Goal: Task Accomplishment & Management: Use online tool/utility

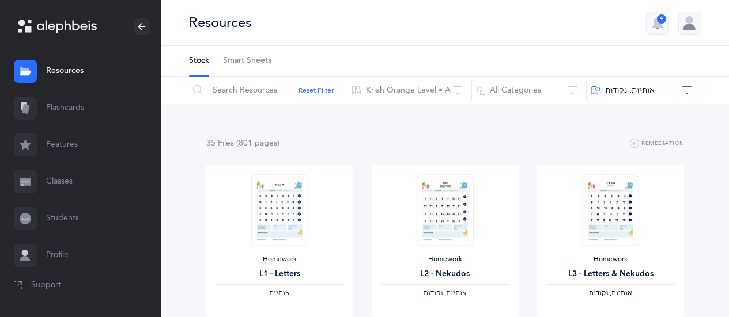
scroll to position [230, 0]
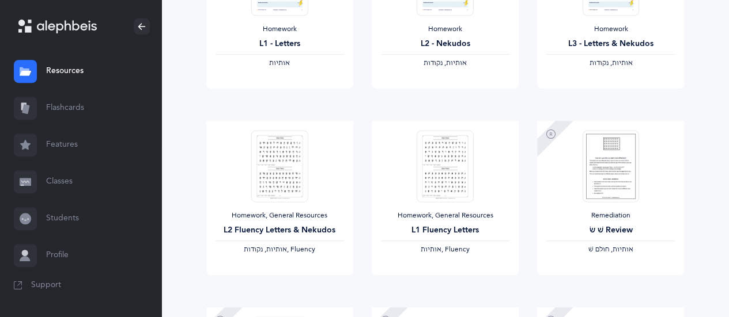
drag, startPoint x: 71, startPoint y: 111, endPoint x: 72, endPoint y: 118, distance: 7.6
click at [71, 111] on link "Flashcards" at bounding box center [80, 108] width 161 height 37
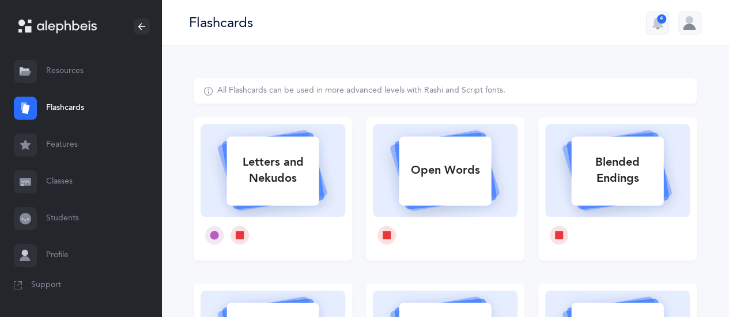
click at [460, 164] on div "Open Words" at bounding box center [445, 171] width 92 height 30
select select
select select "single"
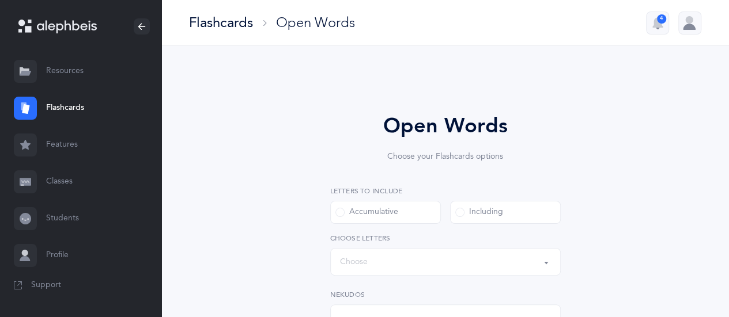
select select "all"
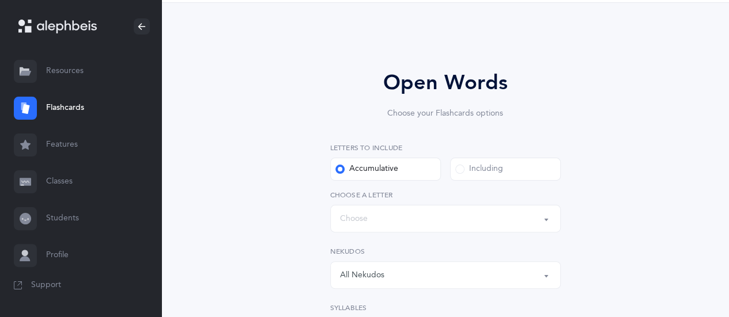
scroll to position [173, 0]
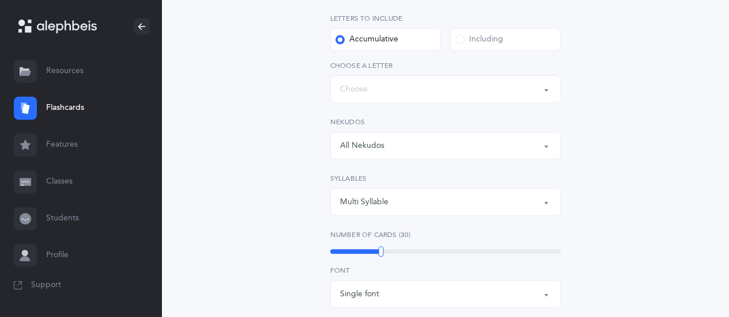
click at [547, 89] on button "Words up until: Choose" at bounding box center [445, 89] width 230 height 28
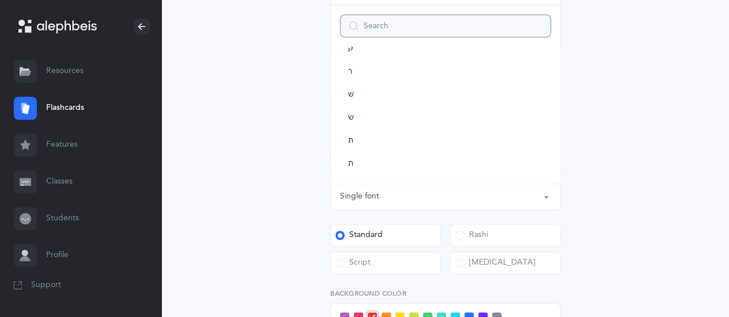
scroll to position [346, 0]
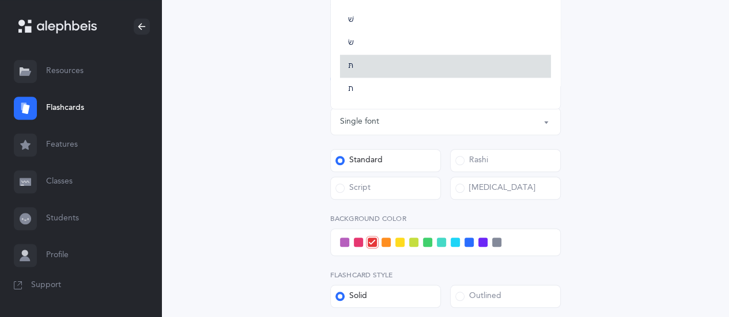
click at [347, 70] on link "תּ" at bounding box center [445, 66] width 211 height 23
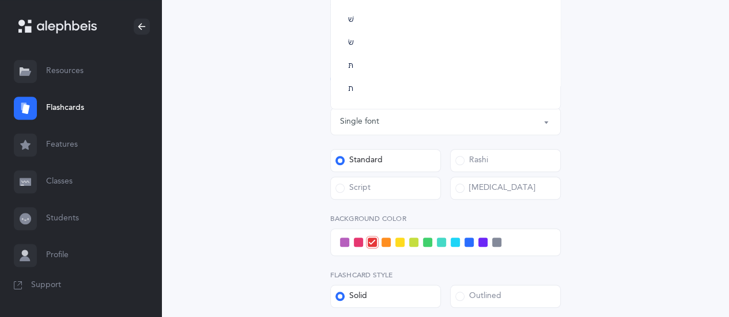
select select "85"
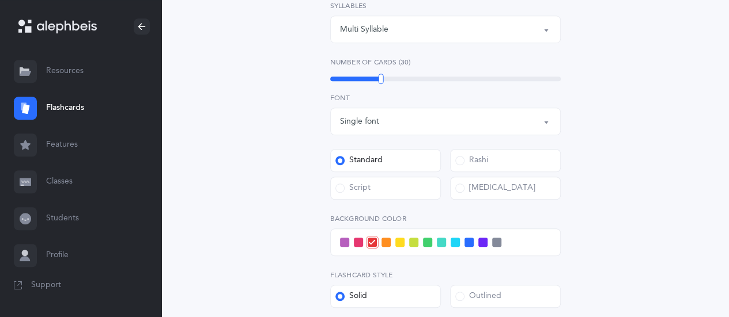
scroll to position [103, 0]
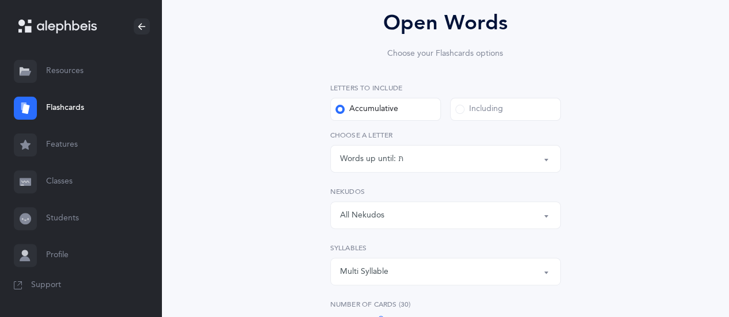
drag, startPoint x: 547, startPoint y: 213, endPoint x: 513, endPoint y: 215, distance: 34.1
click at [546, 213] on button "All Nekudos" at bounding box center [445, 216] width 230 height 28
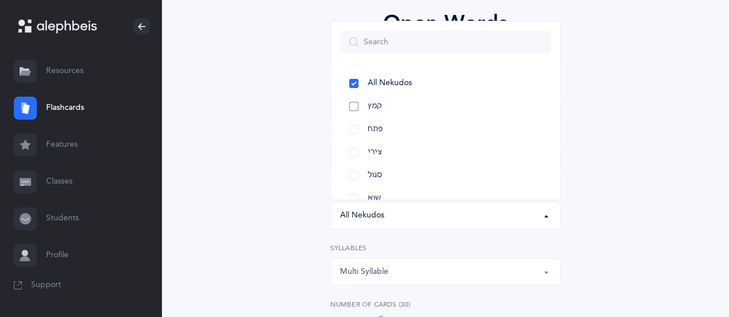
click at [354, 107] on link "קמץ" at bounding box center [445, 106] width 211 height 23
select select "28"
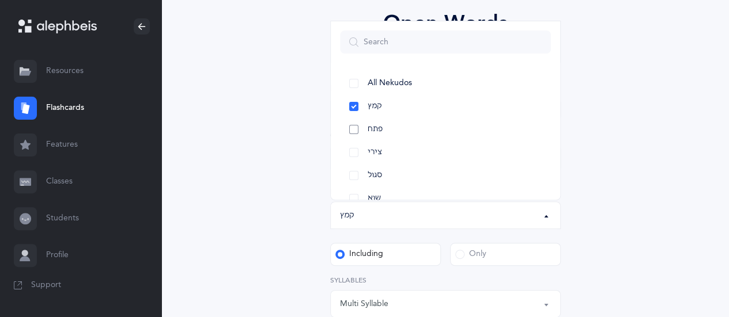
click at [354, 128] on link "פתח" at bounding box center [445, 129] width 211 height 23
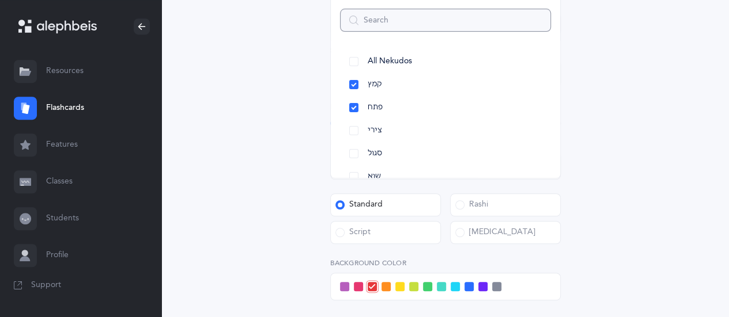
scroll to position [391, 0]
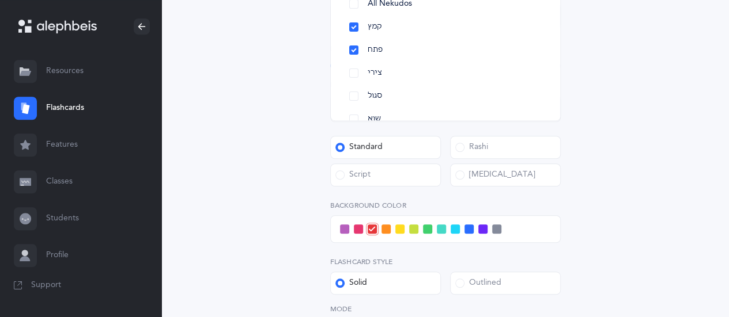
click at [361, 226] on span at bounding box center [358, 229] width 9 height 9
click at [0, 0] on input "checkbox" at bounding box center [0, 0] width 0 height 0
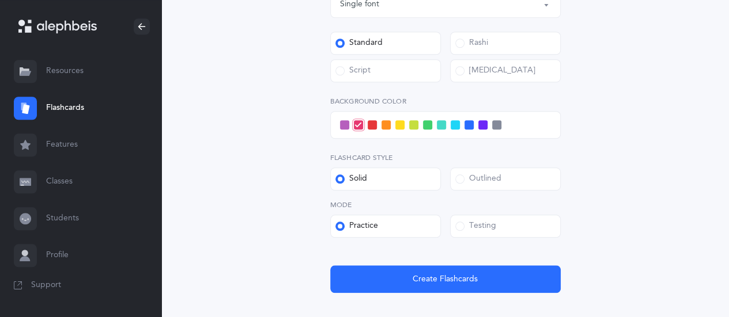
scroll to position [563, 0]
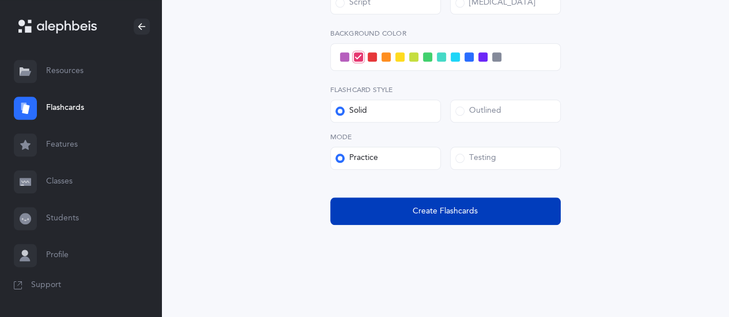
click at [431, 211] on span "Create Flashcards" at bounding box center [445, 212] width 65 height 12
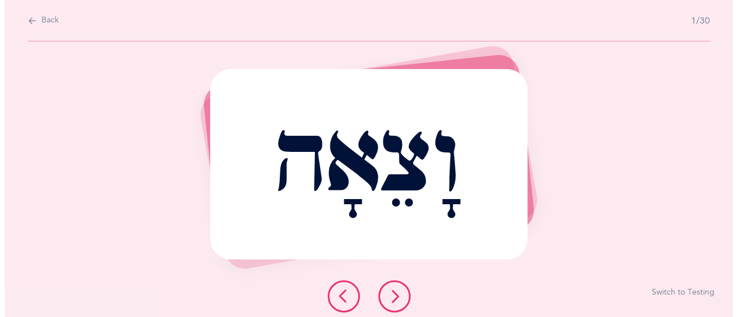
scroll to position [0, 0]
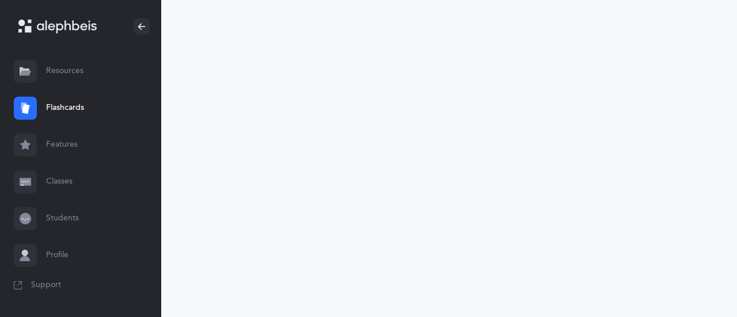
click at [58, 70] on link "Resources" at bounding box center [80, 71] width 161 height 37
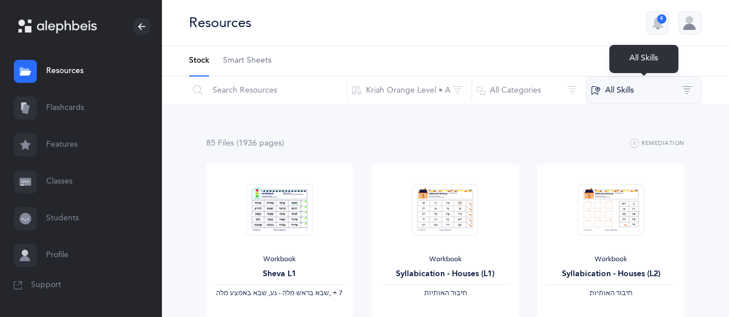
click at [687, 92] on button "All Skills" at bounding box center [643, 91] width 115 height 28
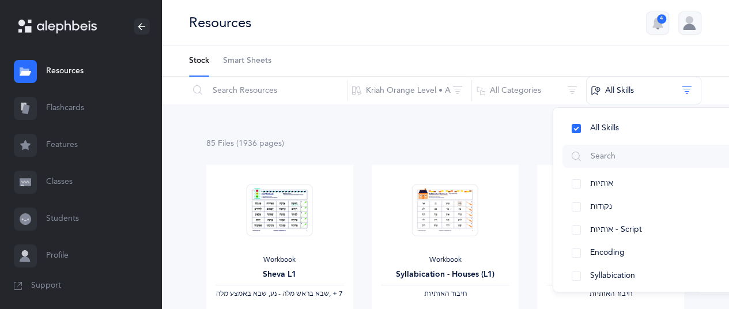
click at [542, 49] on ul "Stock Smart Sheets" at bounding box center [445, 61] width 568 height 31
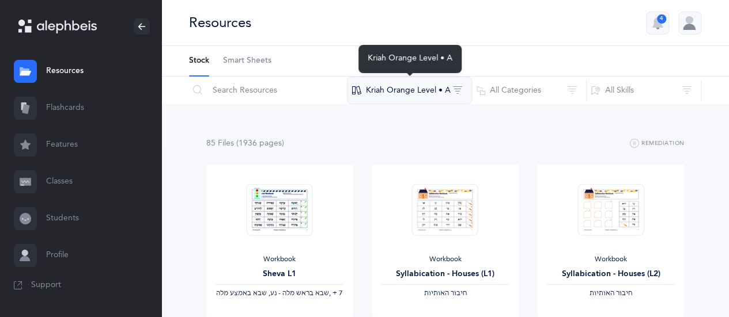
click at [460, 85] on button "Kriah Orange Level • A" at bounding box center [409, 91] width 125 height 28
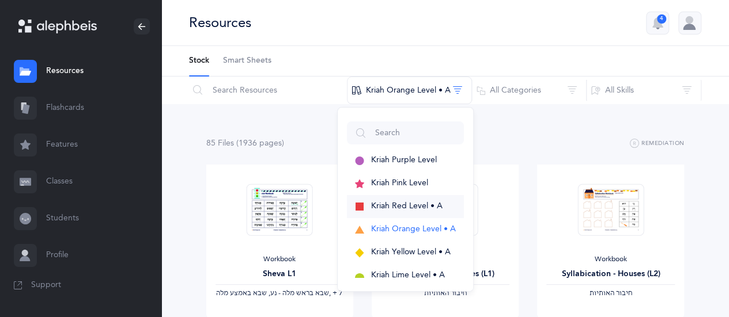
click at [401, 201] on button "Kriah Red Level • A" at bounding box center [405, 206] width 117 height 23
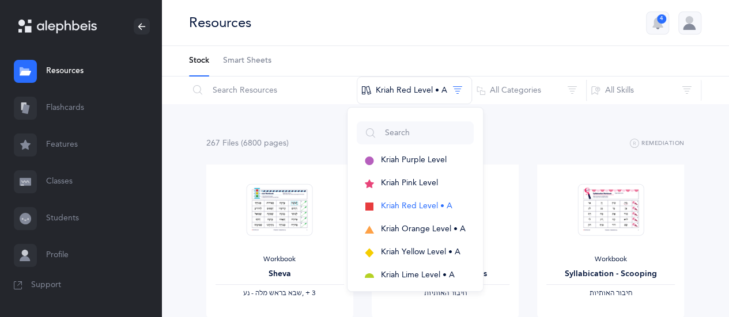
click at [603, 65] on ul "Stock Smart Sheets" at bounding box center [445, 61] width 568 height 31
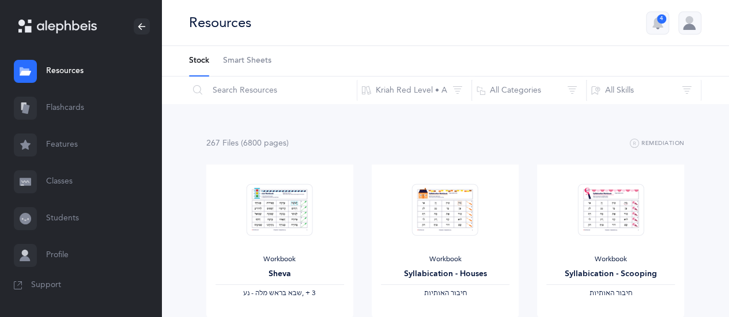
click at [58, 107] on link "Flashcards" at bounding box center [80, 108] width 161 height 37
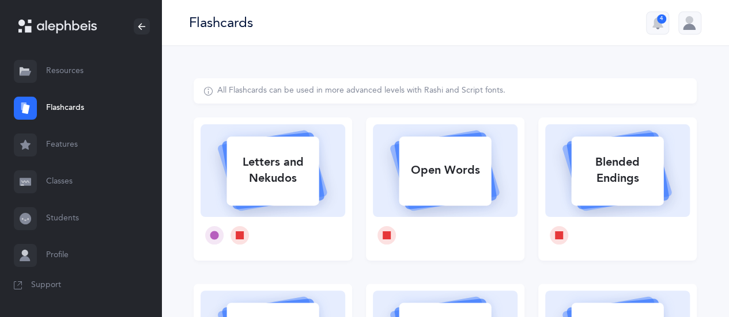
click at [417, 170] on div "Open Words" at bounding box center [445, 171] width 92 height 30
select select
select select "single"
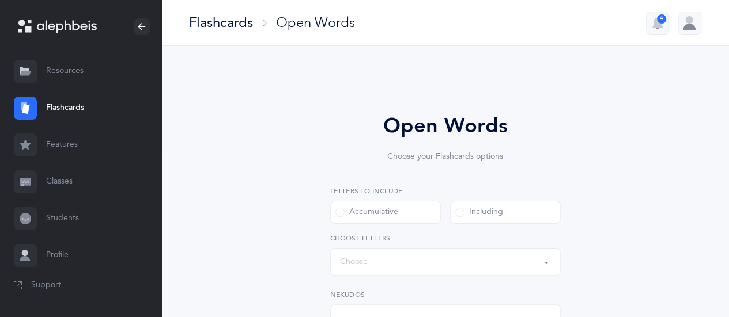
select select "all"
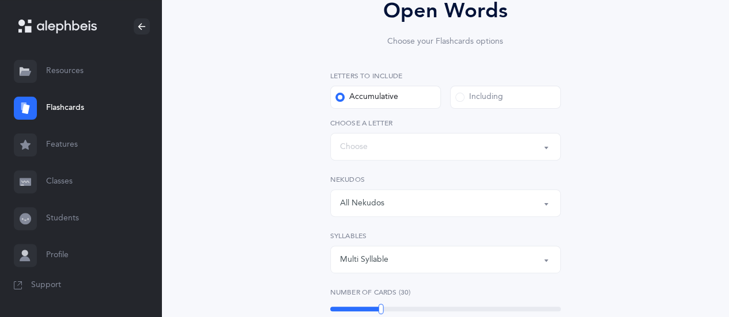
click at [549, 147] on button "Words up until: Choose" at bounding box center [445, 147] width 230 height 28
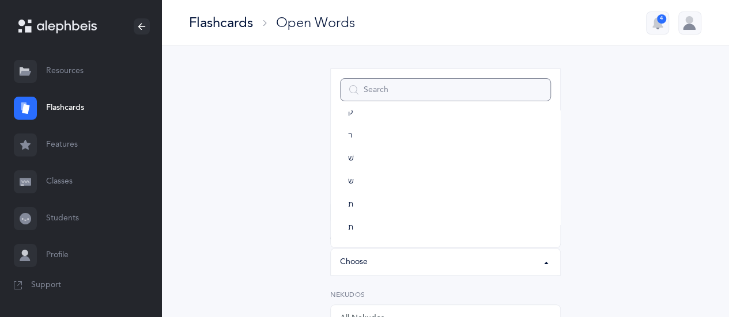
scroll to position [288, 0]
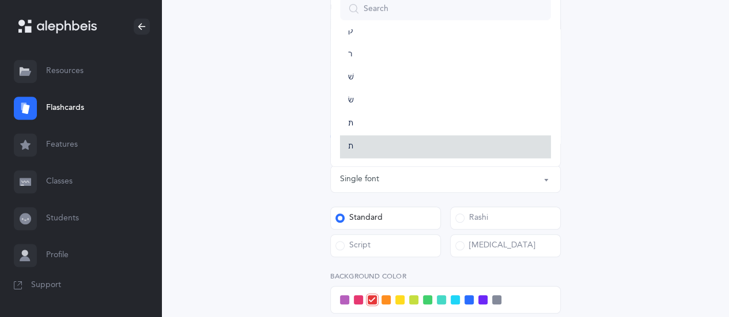
drag, startPoint x: 347, startPoint y: 145, endPoint x: 366, endPoint y: 154, distance: 21.4
click at [348, 145] on span "ת" at bounding box center [350, 147] width 5 height 10
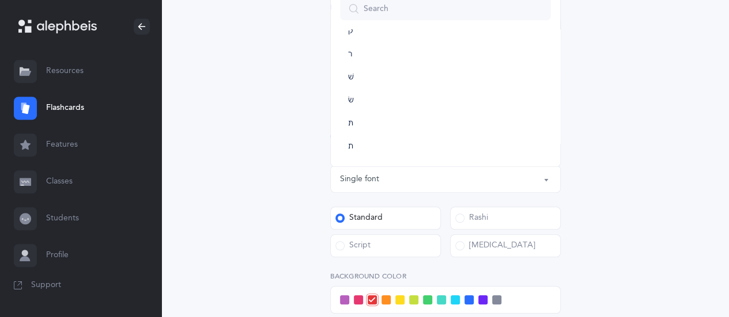
select select "27"
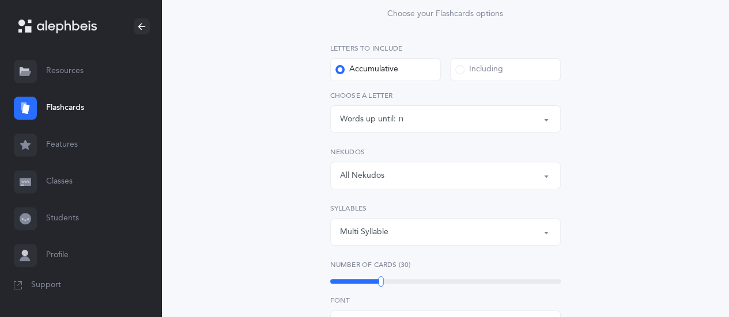
scroll to position [161, 0]
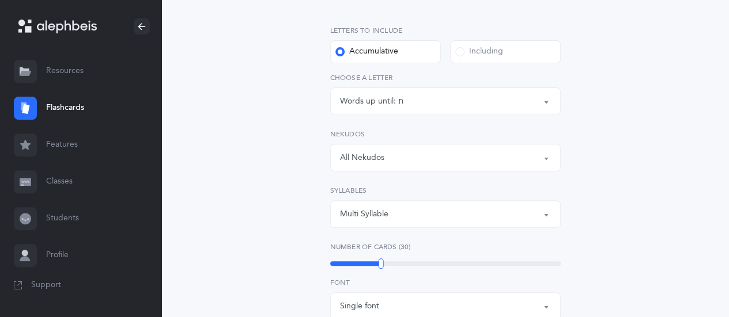
click at [549, 155] on button "All Nekudos" at bounding box center [445, 158] width 230 height 28
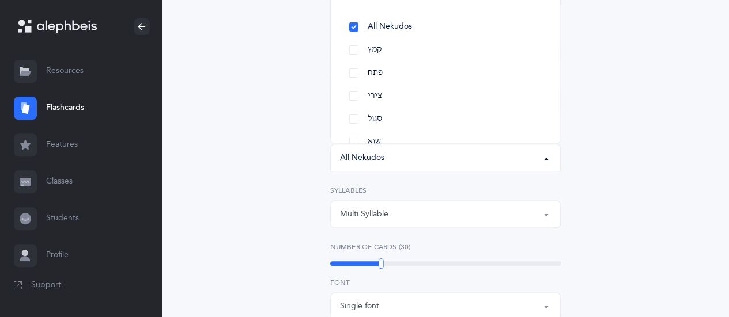
scroll to position [0, 0]
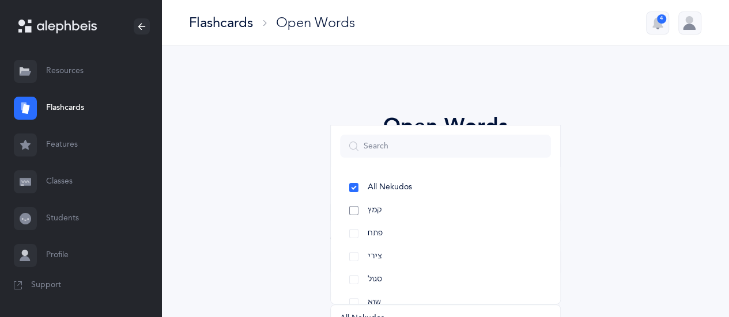
click at [350, 211] on link "קמץ" at bounding box center [445, 210] width 211 height 23
select select "28"
drag, startPoint x: 354, startPoint y: 228, endPoint x: 391, endPoint y: 225, distance: 37.0
click at [354, 228] on link "פתח" at bounding box center [445, 233] width 211 height 23
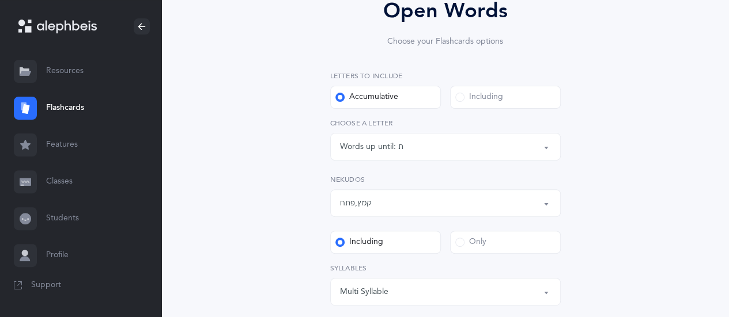
scroll to position [230, 0]
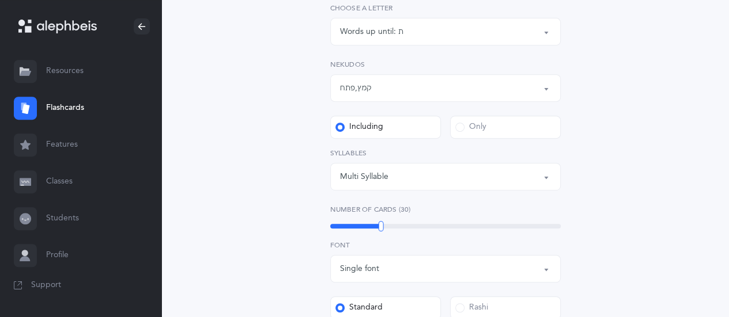
click at [456, 126] on span at bounding box center [459, 127] width 9 height 9
click at [0, 0] on input "Only" at bounding box center [0, 0] width 0 height 0
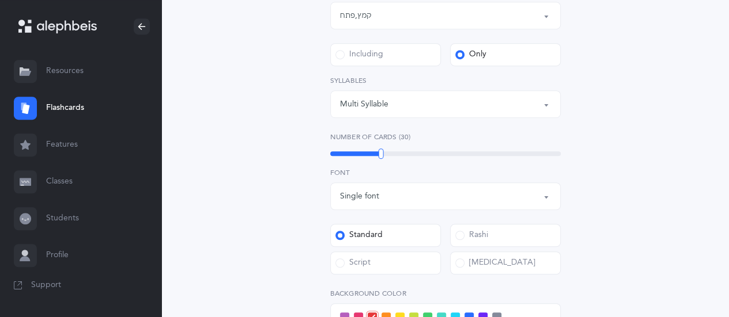
scroll to position [403, 0]
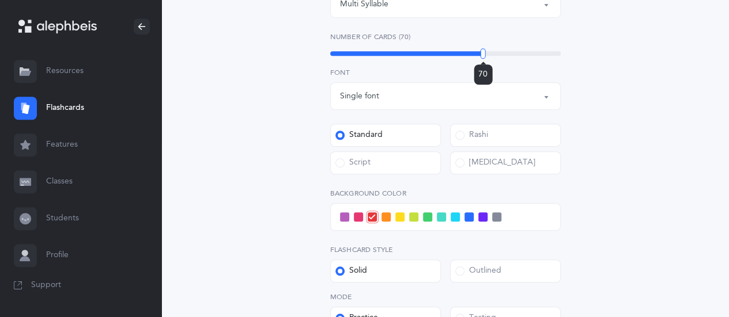
drag, startPoint x: 379, startPoint y: 50, endPoint x: 483, endPoint y: 49, distance: 103.7
click at [483, 49] on div at bounding box center [483, 53] width 5 height 10
click at [452, 216] on span at bounding box center [455, 217] width 9 height 9
click at [0, 0] on input "checkbox" at bounding box center [0, 0] width 0 height 0
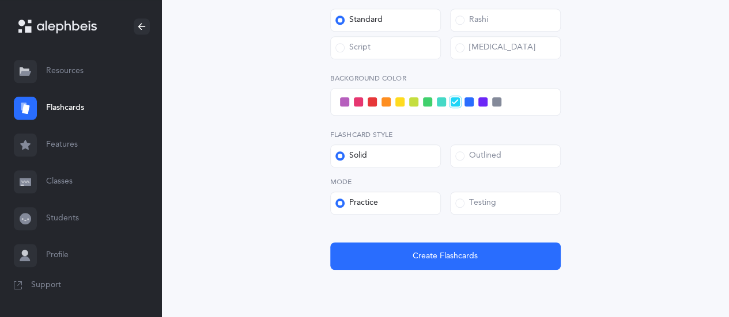
scroll to position [563, 0]
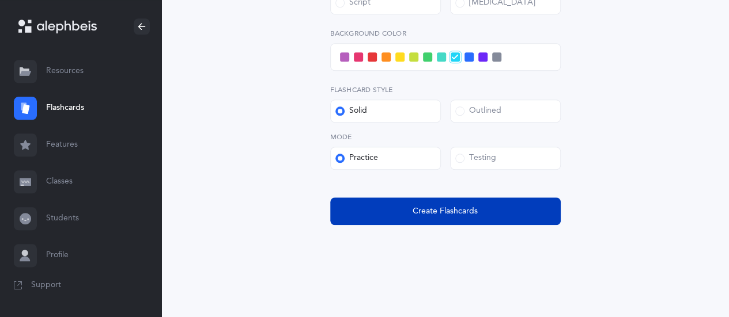
click at [436, 209] on span "Create Flashcards" at bounding box center [445, 212] width 65 height 12
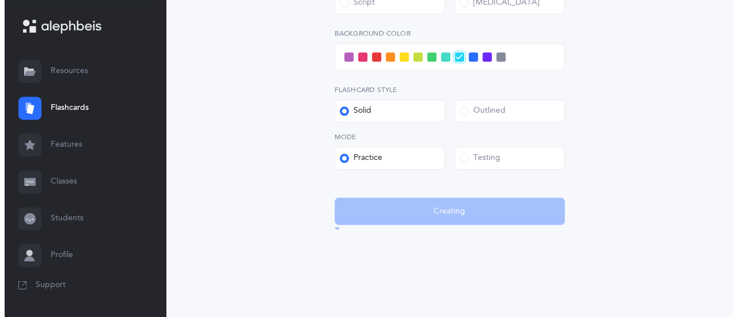
scroll to position [0, 0]
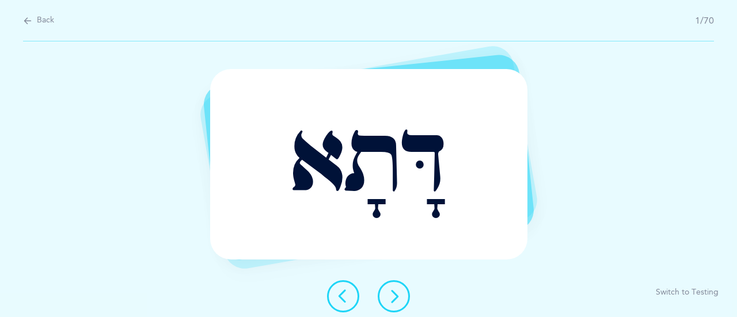
click at [650, 285] on div "דָּתָא Report incorrect word Switch to Testing" at bounding box center [368, 179] width 737 height 276
drag, startPoint x: 648, startPoint y: 289, endPoint x: 640, endPoint y: 290, distance: 8.1
click at [647, 289] on div "דָּתָא Report incorrect word Switch to Testing" at bounding box center [368, 179] width 737 height 276
click at [403, 300] on button at bounding box center [394, 297] width 32 height 32
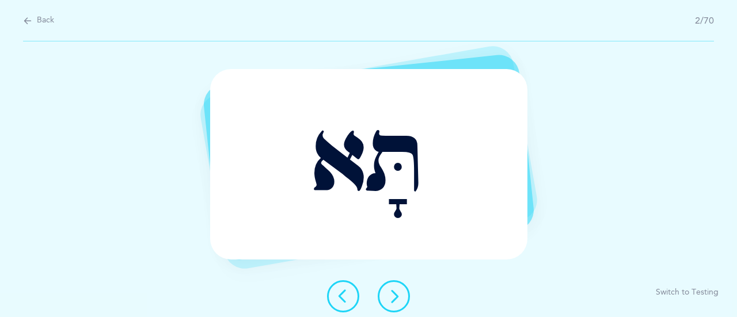
click at [394, 299] on icon at bounding box center [394, 297] width 14 height 14
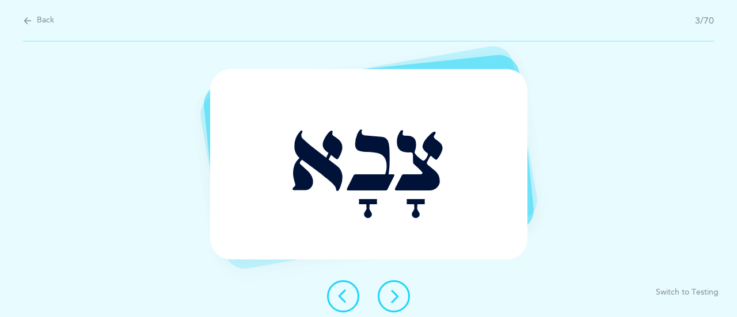
click at [388, 294] on icon at bounding box center [394, 297] width 14 height 14
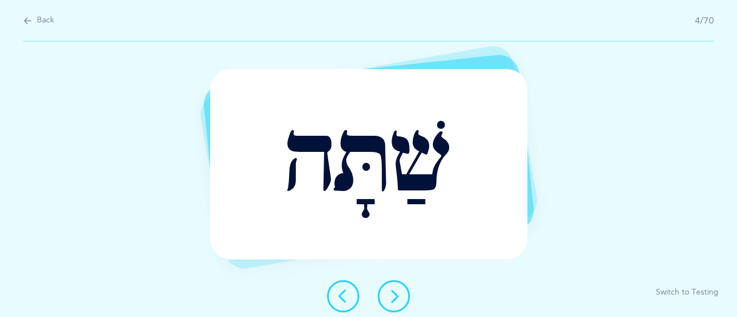
click at [402, 296] on button at bounding box center [394, 297] width 32 height 32
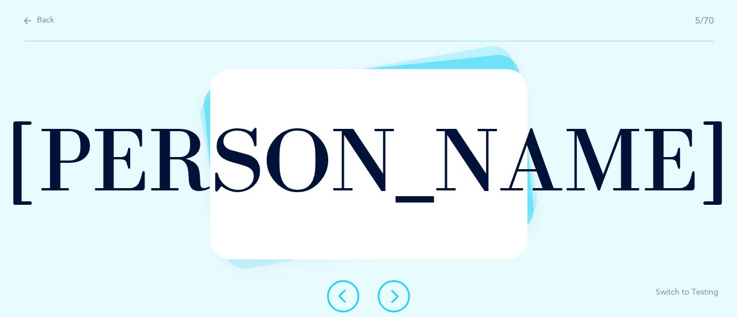
click at [392, 300] on icon at bounding box center [394, 297] width 14 height 14
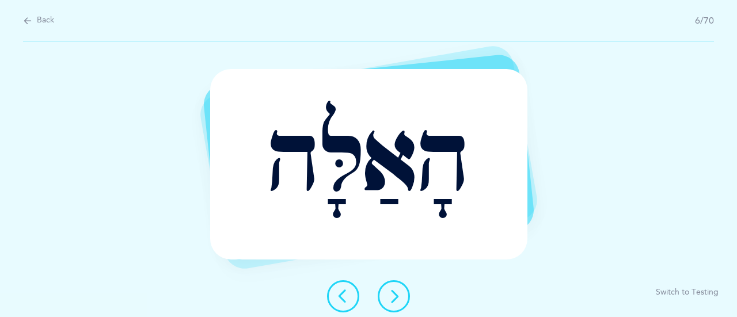
click at [398, 298] on icon at bounding box center [394, 297] width 14 height 14
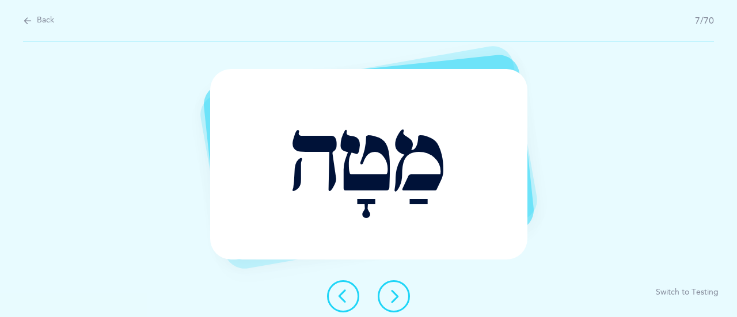
click at [404, 293] on button at bounding box center [394, 297] width 32 height 32
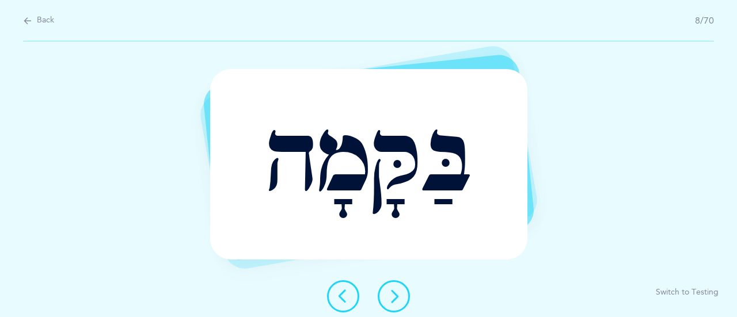
click at [394, 296] on icon at bounding box center [394, 297] width 14 height 14
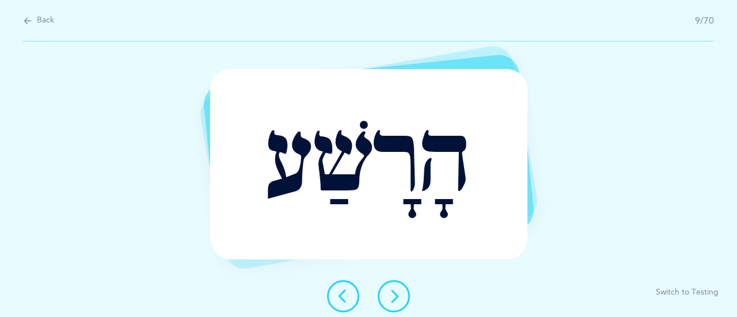
click at [387, 299] on button at bounding box center [394, 297] width 32 height 32
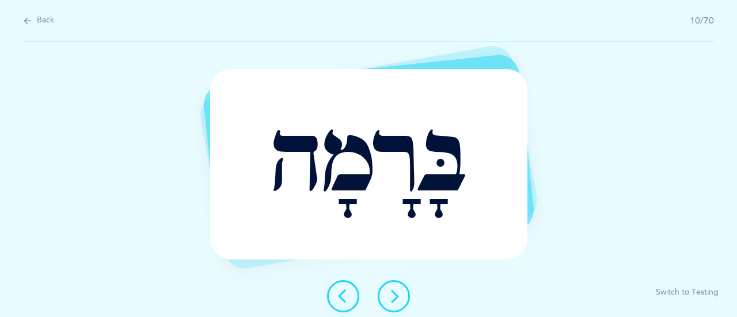
click at [395, 289] on button at bounding box center [394, 297] width 32 height 32
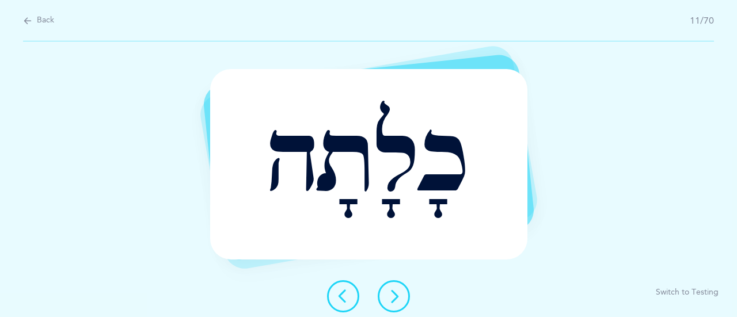
click at [398, 293] on icon at bounding box center [394, 297] width 14 height 14
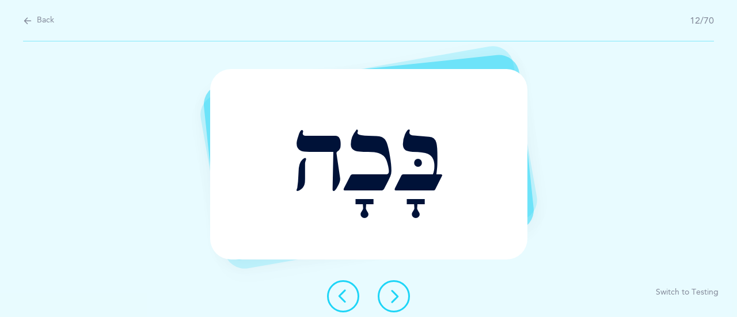
click at [391, 300] on icon at bounding box center [394, 297] width 14 height 14
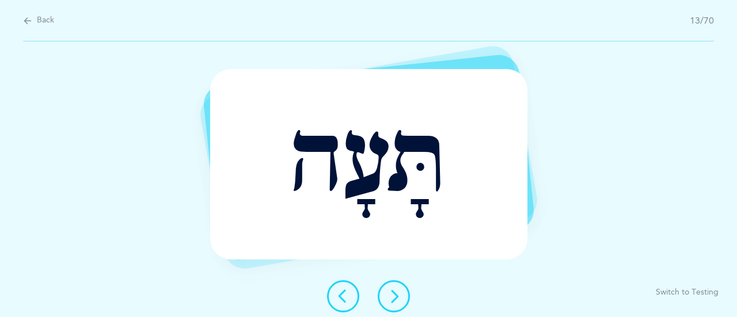
click at [393, 292] on icon at bounding box center [394, 297] width 14 height 14
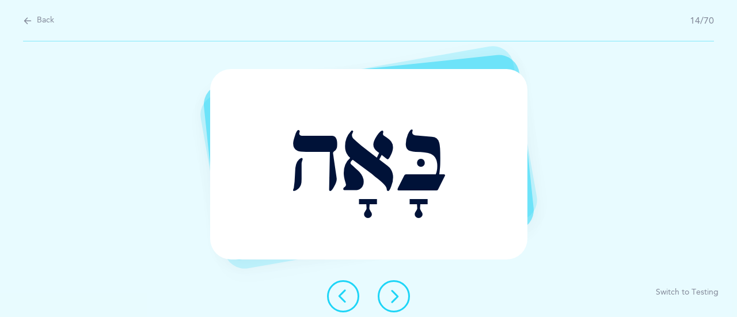
click at [388, 296] on icon at bounding box center [394, 297] width 14 height 14
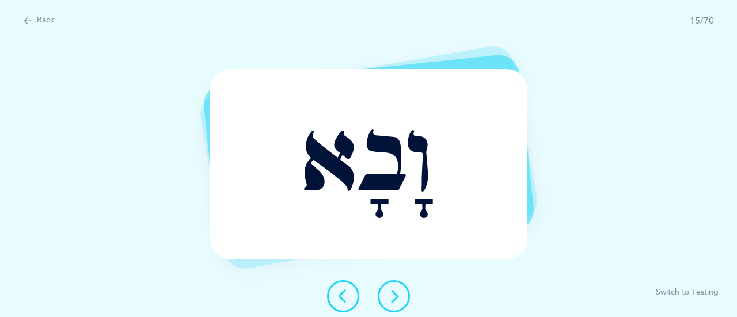
click at [404, 302] on button at bounding box center [394, 297] width 32 height 32
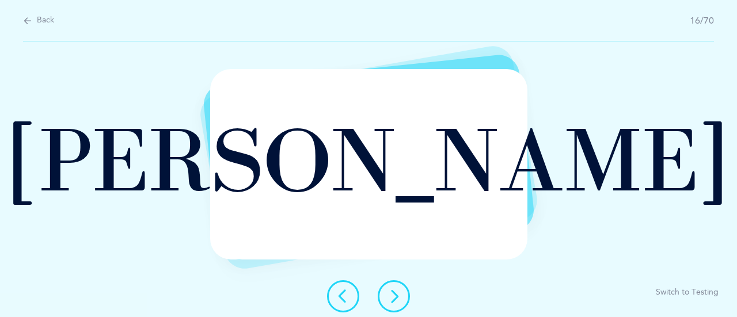
click at [394, 293] on icon at bounding box center [394, 297] width 14 height 14
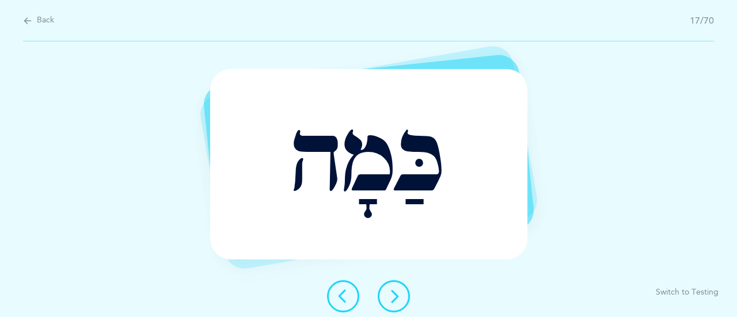
click at [392, 294] on icon at bounding box center [394, 297] width 14 height 14
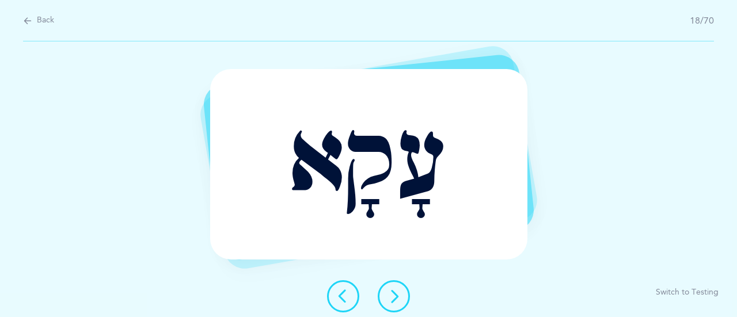
click at [404, 295] on button at bounding box center [394, 297] width 32 height 32
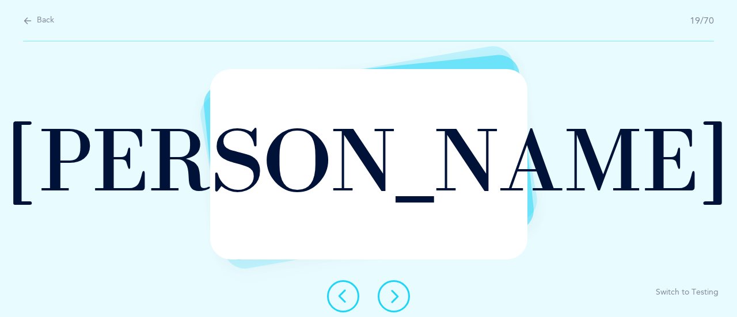
click at [396, 291] on icon at bounding box center [394, 297] width 14 height 14
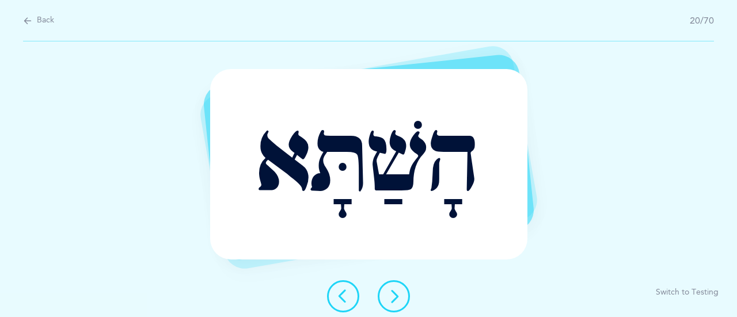
click at [400, 304] on button at bounding box center [394, 297] width 32 height 32
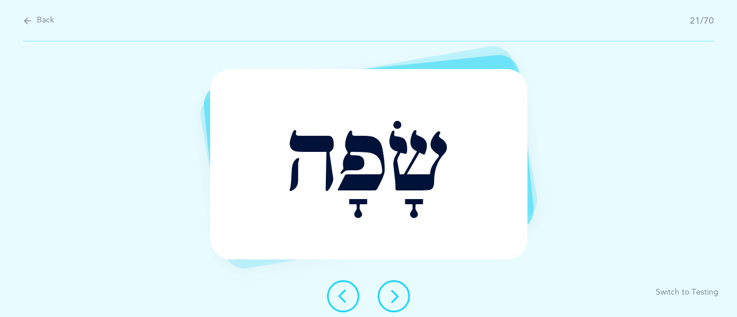
click at [393, 296] on icon at bounding box center [394, 297] width 14 height 14
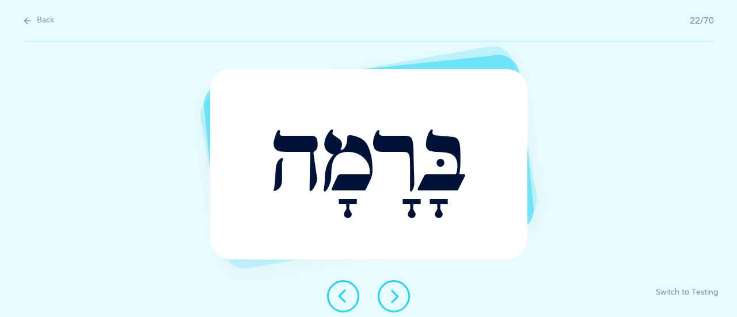
click at [402, 304] on button at bounding box center [394, 297] width 32 height 32
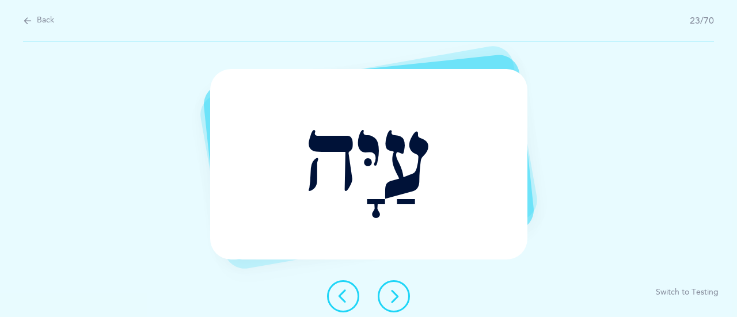
click at [398, 290] on icon at bounding box center [394, 297] width 14 height 14
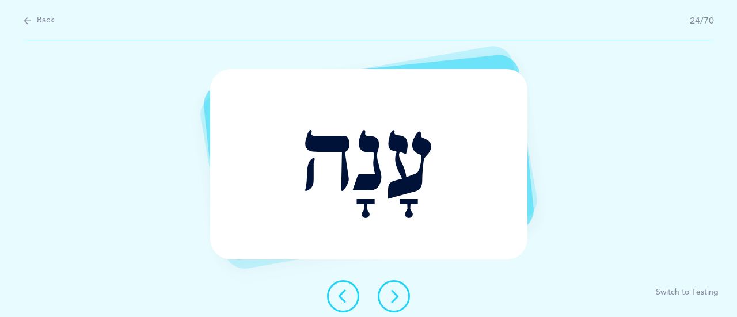
click at [394, 292] on icon at bounding box center [394, 297] width 14 height 14
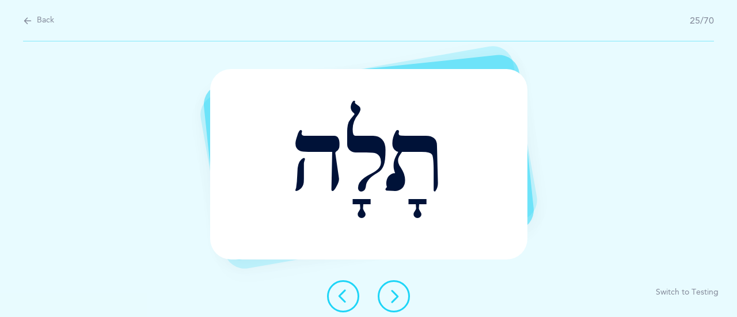
click at [394, 296] on icon at bounding box center [394, 297] width 14 height 14
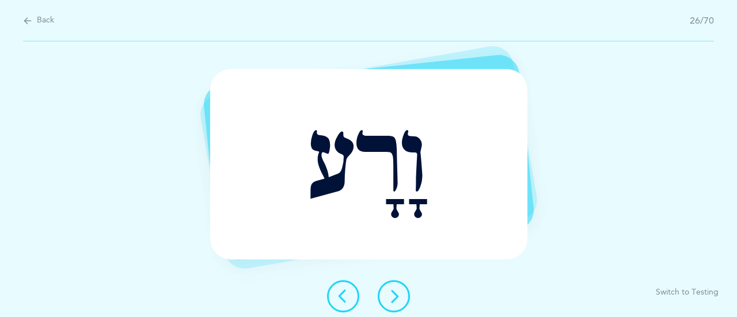
click at [397, 306] on button at bounding box center [394, 297] width 32 height 32
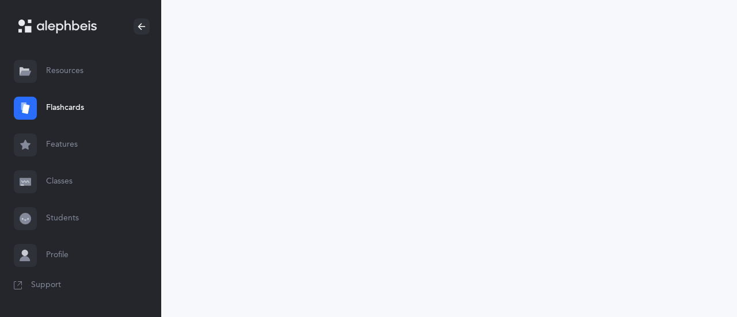
click at [59, 70] on link "Resources" at bounding box center [80, 71] width 161 height 37
click at [67, 71] on link "Resources" at bounding box center [80, 71] width 161 height 37
click at [60, 71] on link "Resources" at bounding box center [80, 71] width 161 height 37
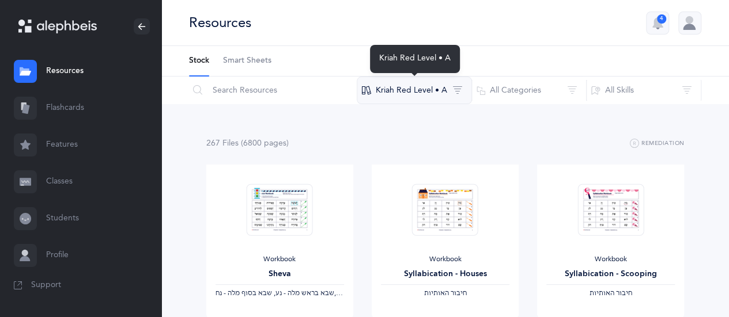
click at [457, 88] on button "Kriah Red Level • A" at bounding box center [414, 91] width 115 height 28
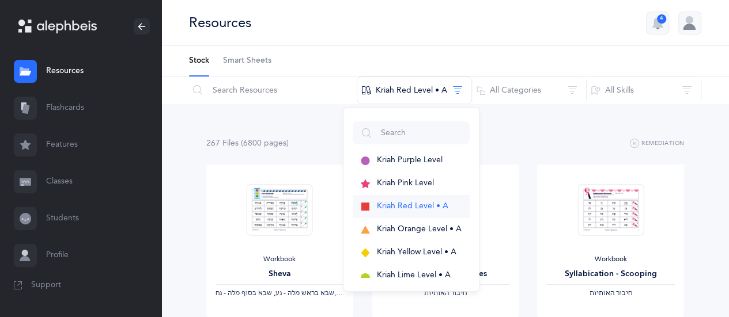
click at [409, 202] on span "Kriah Red Level • A" at bounding box center [412, 206] width 71 height 9
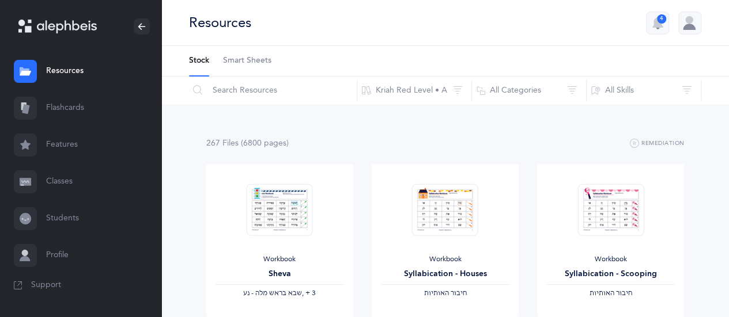
click at [67, 106] on link "Flashcards" at bounding box center [80, 108] width 161 height 37
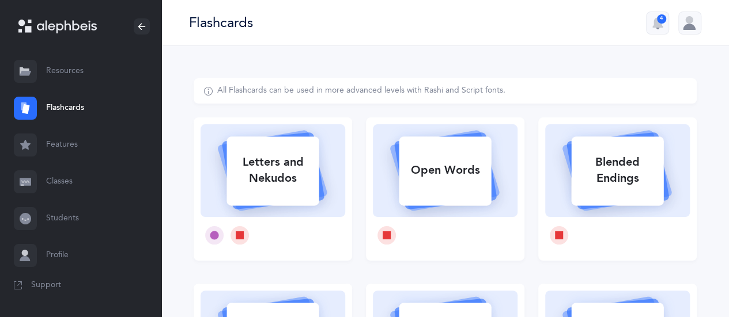
click at [629, 180] on div "Blended Endings" at bounding box center [617, 170] width 92 height 46
select select
select select "single"
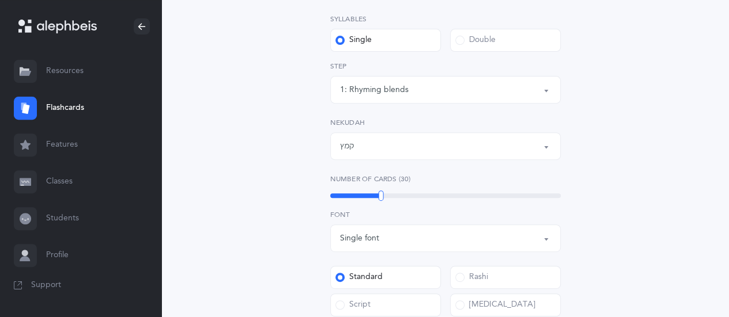
scroll to position [173, 0]
click at [546, 91] on button "1: Rhyming blends" at bounding box center [445, 89] width 230 height 28
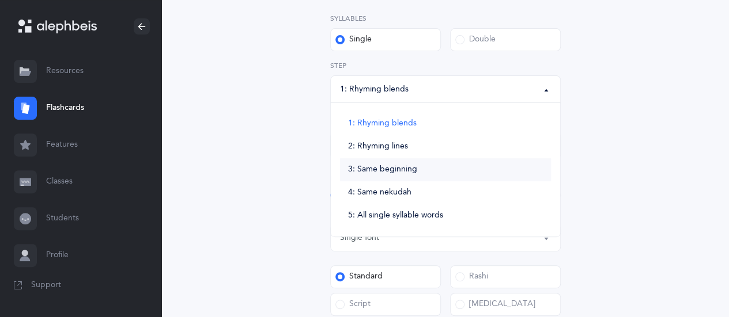
scroll to position [230, 0]
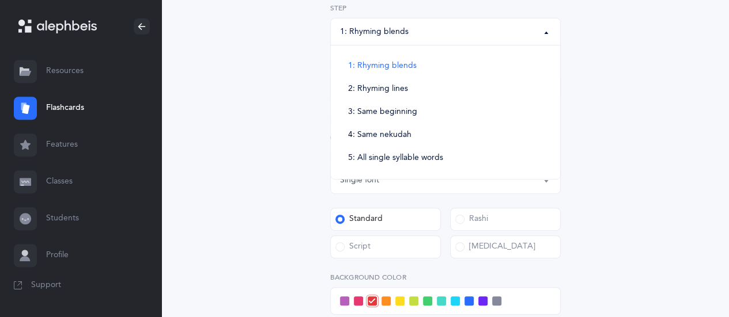
click at [618, 150] on div "Blended Endings Choose your Flashcards options Syllables Single Double 1: Rhymi…" at bounding box center [445, 182] width 503 height 668
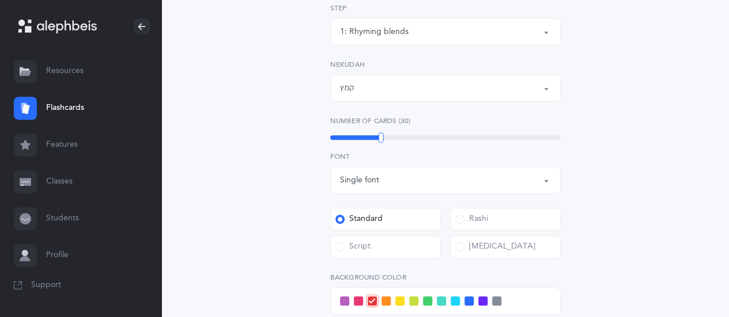
click at [550, 86] on button "קמץ" at bounding box center [445, 88] width 230 height 28
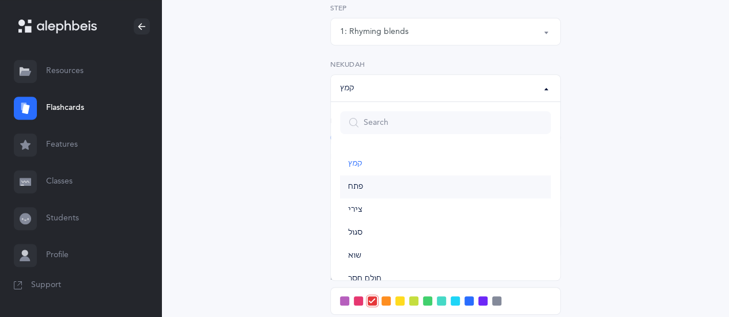
click at [354, 186] on span "פתח" at bounding box center [355, 187] width 15 height 10
select select "29"
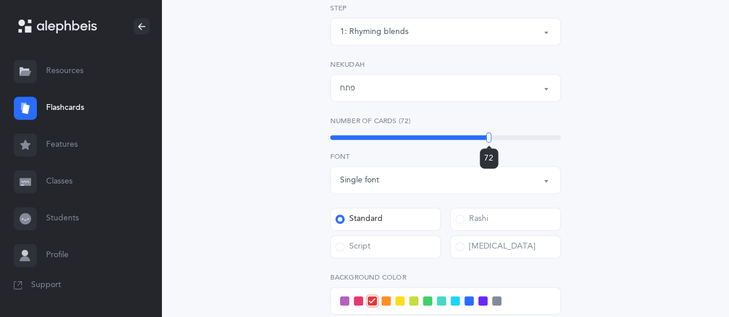
drag, startPoint x: 380, startPoint y: 135, endPoint x: 489, endPoint y: 143, distance: 108.6
click at [489, 143] on div "72" at bounding box center [488, 138] width 5 height 10
click at [606, 205] on div "Blended Endings Choose your Flashcards options Syllables Single Double 1: Rhymi…" at bounding box center [445, 182] width 503 height 668
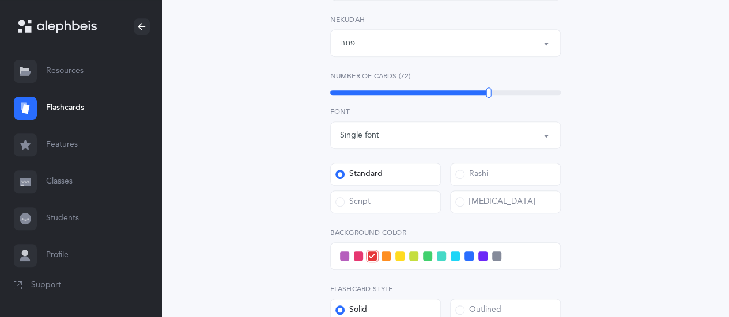
scroll to position [346, 0]
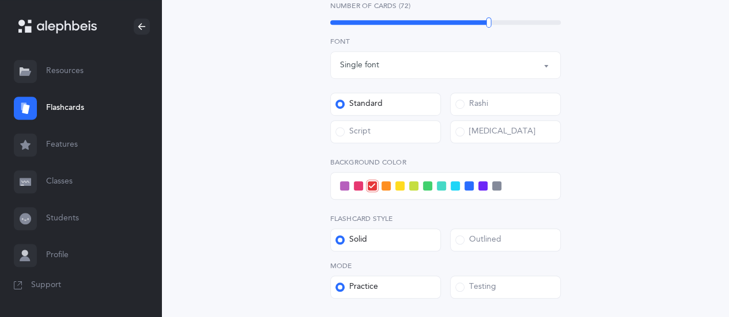
click at [543, 66] on button "Single font" at bounding box center [445, 65] width 230 height 28
click at [657, 112] on div "Blended Endings Choose your Flashcards options Syllables Single Double 1: Rhymi…" at bounding box center [445, 67] width 503 height 668
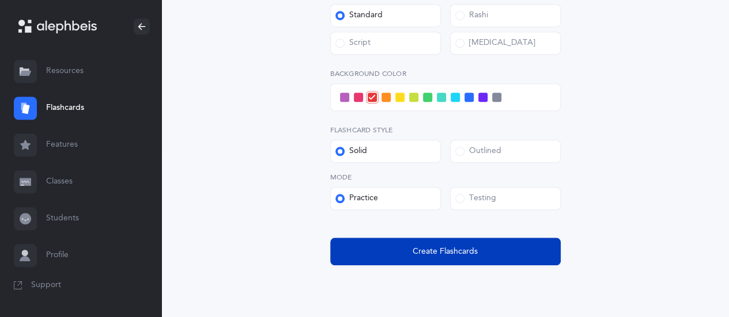
scroll to position [475, 0]
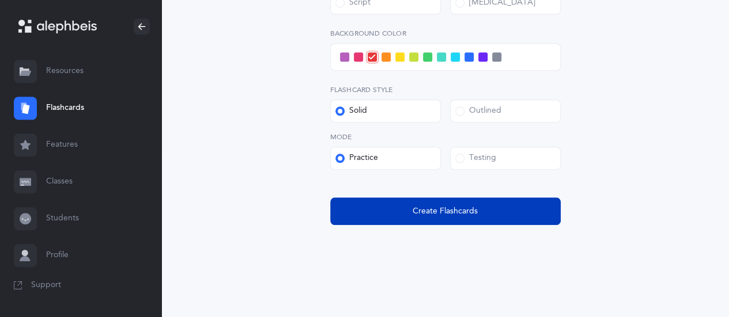
click at [442, 211] on span "Create Flashcards" at bounding box center [445, 212] width 65 height 12
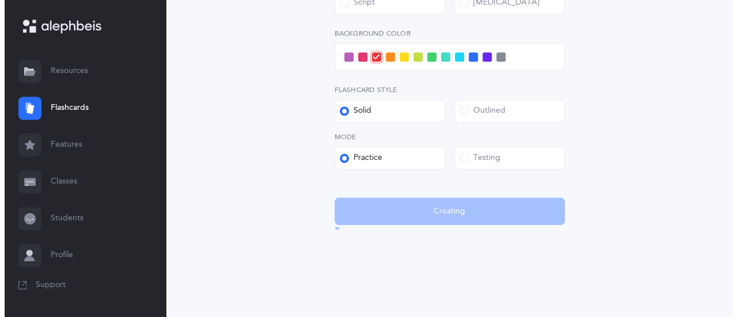
scroll to position [0, 0]
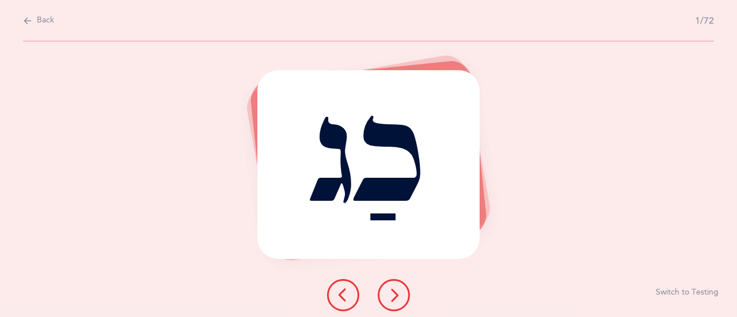
click at [395, 292] on icon at bounding box center [394, 296] width 14 height 14
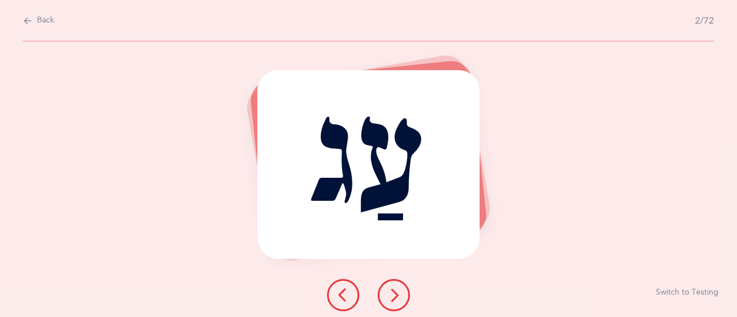
drag, startPoint x: 352, startPoint y: 299, endPoint x: 351, endPoint y: 292, distance: 7.5
click at [350, 299] on button at bounding box center [343, 295] width 32 height 32
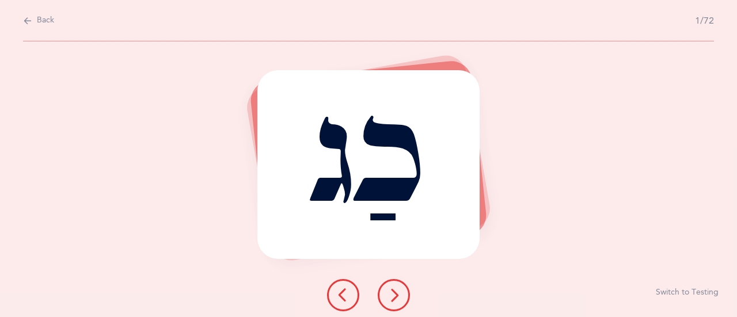
click at [394, 296] on icon at bounding box center [394, 296] width 14 height 14
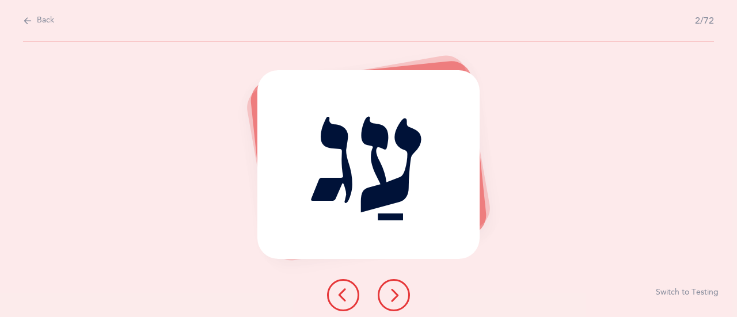
click at [403, 294] on button at bounding box center [394, 295] width 32 height 32
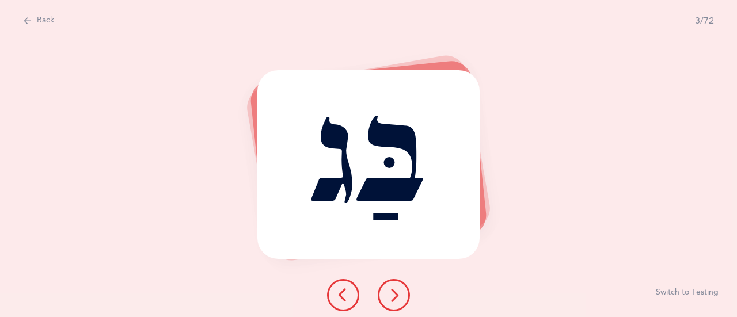
click at [596, 147] on div "בַּג Switch to Testing" at bounding box center [368, 179] width 737 height 276
click at [397, 290] on icon at bounding box center [394, 296] width 14 height 14
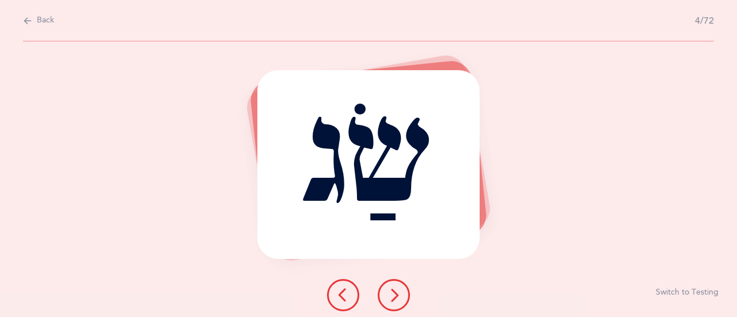
click at [395, 297] on icon at bounding box center [394, 296] width 14 height 14
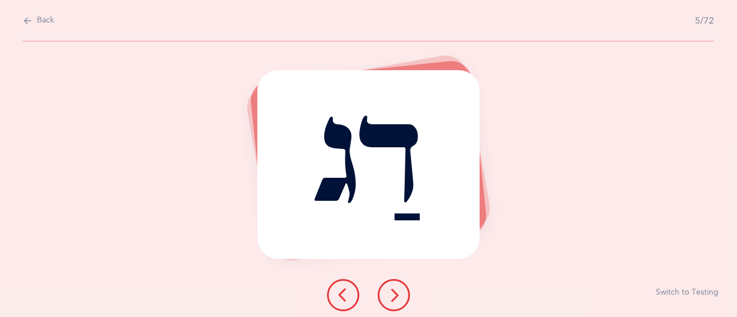
click at [398, 299] on icon at bounding box center [394, 296] width 14 height 14
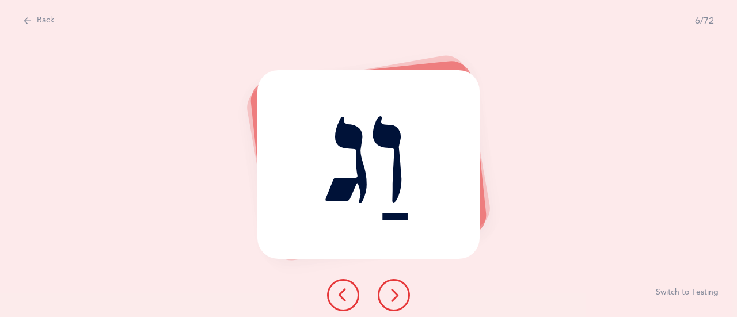
click at [404, 291] on button at bounding box center [394, 295] width 32 height 32
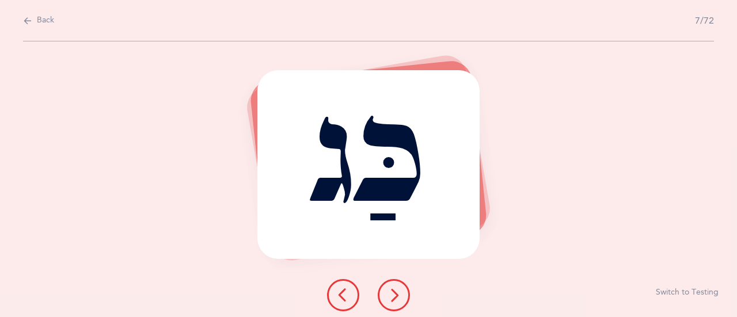
click at [392, 290] on icon at bounding box center [394, 296] width 14 height 14
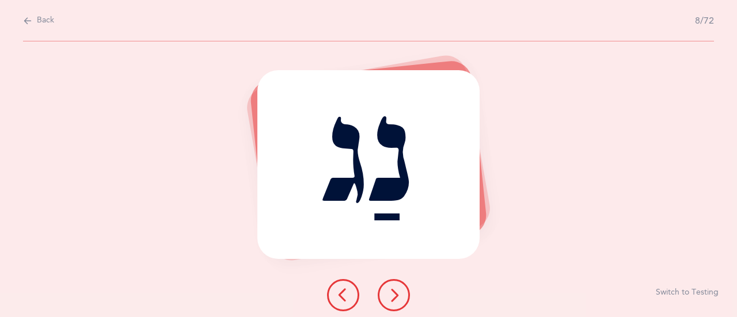
click at [391, 287] on button at bounding box center [394, 295] width 32 height 32
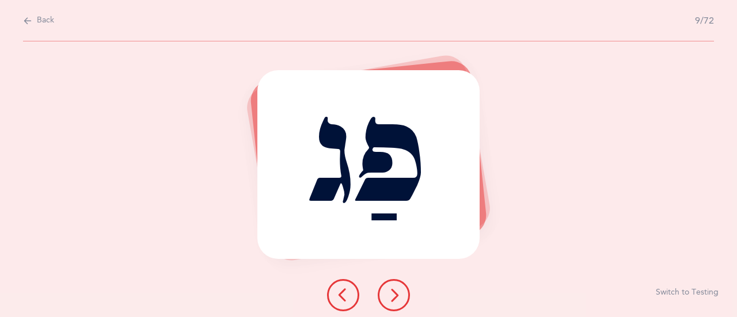
click at [390, 307] on button at bounding box center [394, 295] width 32 height 32
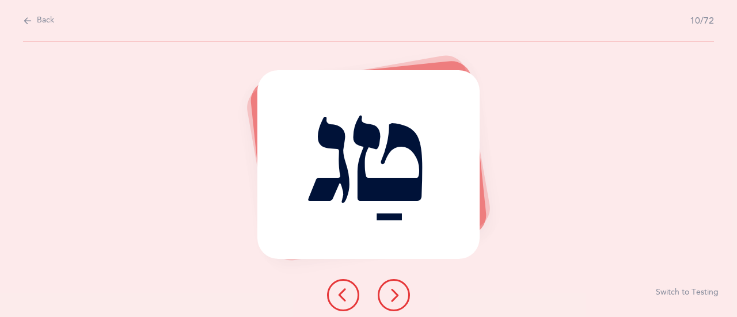
click at [389, 294] on icon at bounding box center [394, 296] width 14 height 14
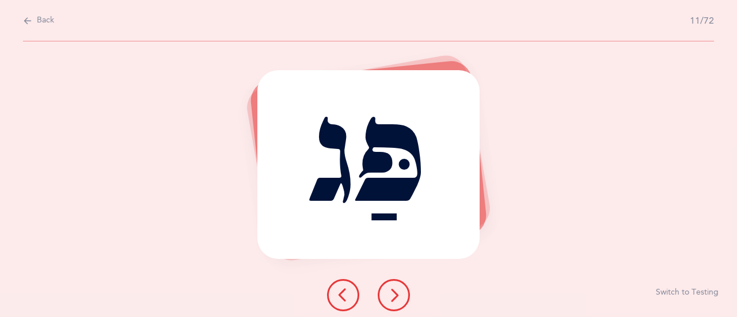
click at [400, 286] on button at bounding box center [394, 295] width 32 height 32
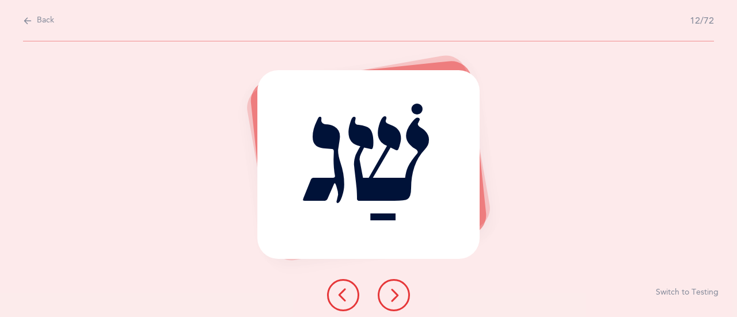
click at [383, 295] on button at bounding box center [394, 295] width 32 height 32
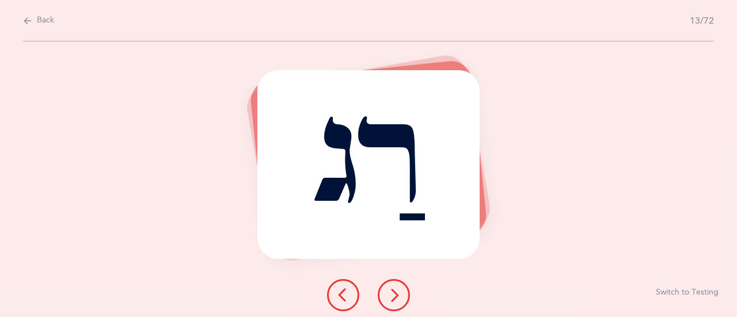
click at [385, 298] on button at bounding box center [394, 295] width 32 height 32
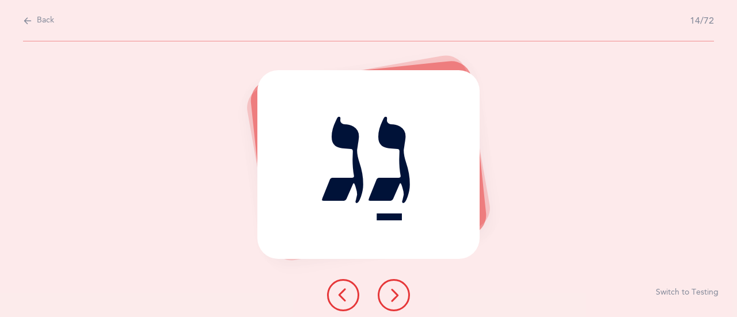
click at [391, 290] on icon at bounding box center [394, 296] width 14 height 14
